Goal: Check status: Check status

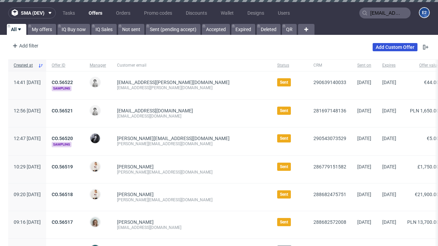
type input "[EMAIL_ADDRESS][PERSON_NAME][DOMAIN_NAME]"
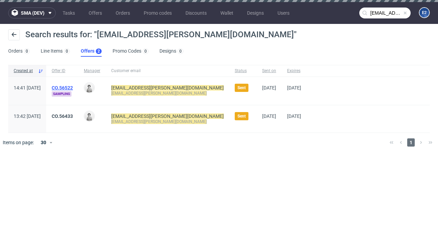
click at [91, 51] on link "Offers 2" at bounding box center [91, 51] width 21 height 11
click at [73, 88] on link "CO.56522" at bounding box center [62, 87] width 21 height 5
